Goal: Find specific page/section: Find specific page/section

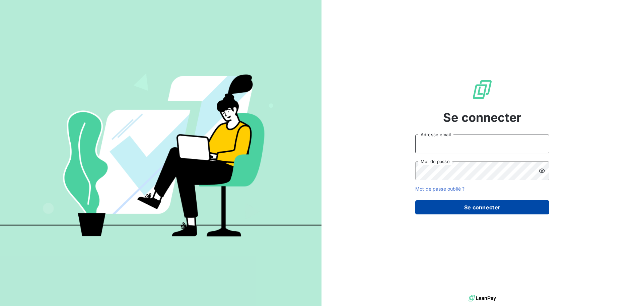
type input "[PERSON_NAME][EMAIL_ADDRESS][DOMAIN_NAME]"
click at [482, 206] on button "Se connecter" at bounding box center [482, 207] width 134 height 14
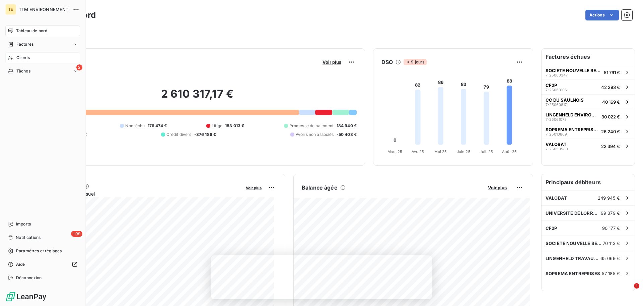
click at [33, 58] on div "Clients" at bounding box center [42, 57] width 75 height 11
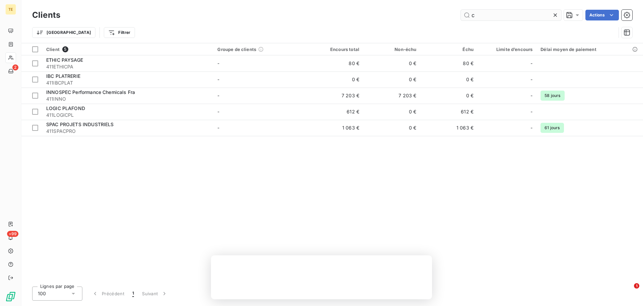
type input "c"
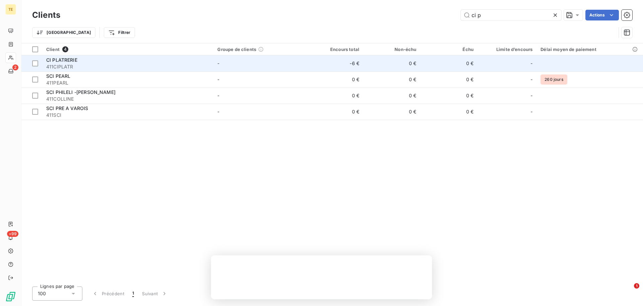
type input "ci p"
click at [68, 63] on span "411CIPLATR" at bounding box center [127, 66] width 163 height 7
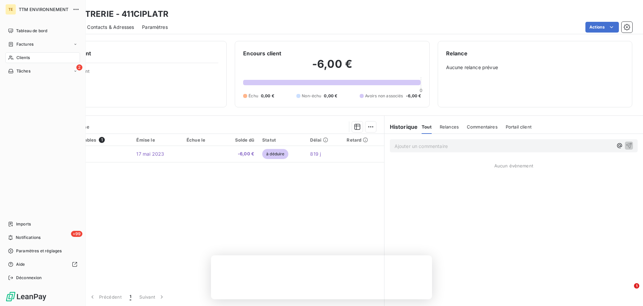
click at [30, 58] on div "Clients" at bounding box center [42, 57] width 75 height 11
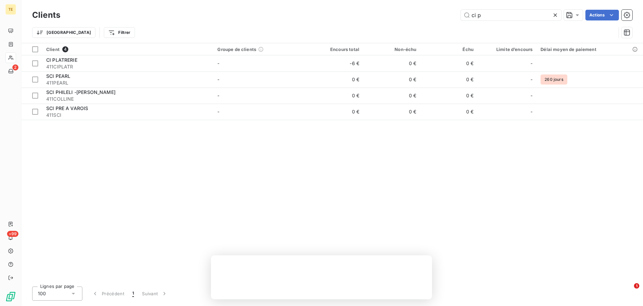
drag, startPoint x: 487, startPoint y: 17, endPoint x: 441, endPoint y: 15, distance: 46.6
click at [441, 15] on div "ci p Actions" at bounding box center [350, 15] width 564 height 11
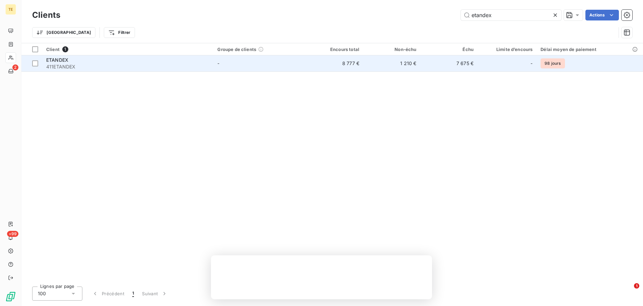
type input "etandex"
click at [113, 62] on div "ETANDEX" at bounding box center [127, 60] width 163 height 7
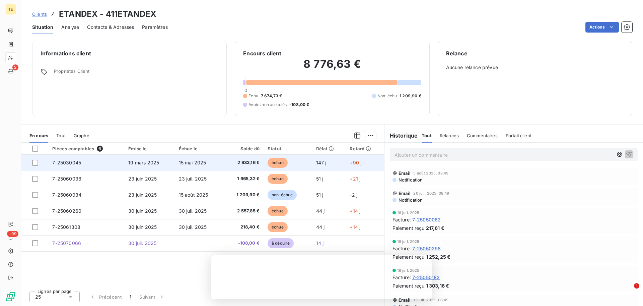
click at [98, 165] on td "7-25030045" at bounding box center [86, 162] width 76 height 16
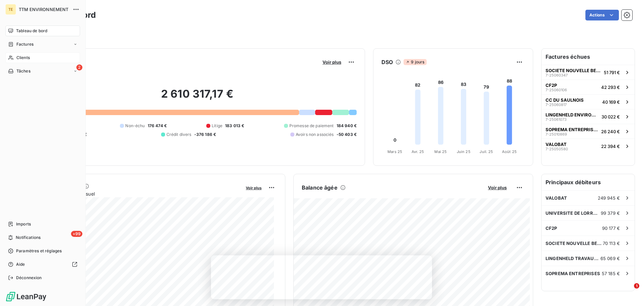
click at [38, 57] on div "Clients" at bounding box center [42, 57] width 75 height 11
